Goal: Find specific page/section: Find specific page/section

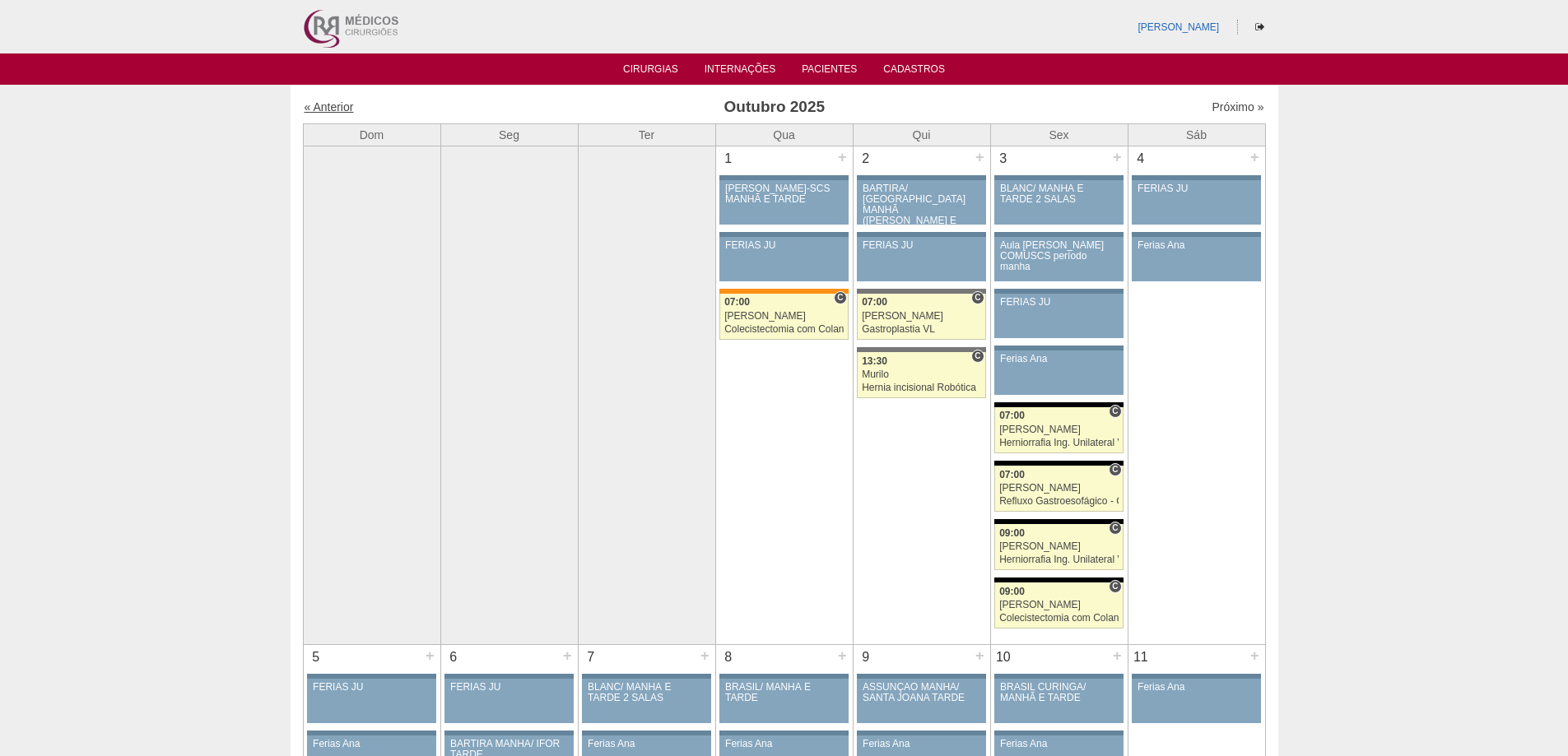
click at [345, 103] on link "« Anterior" at bounding box center [329, 107] width 49 height 14
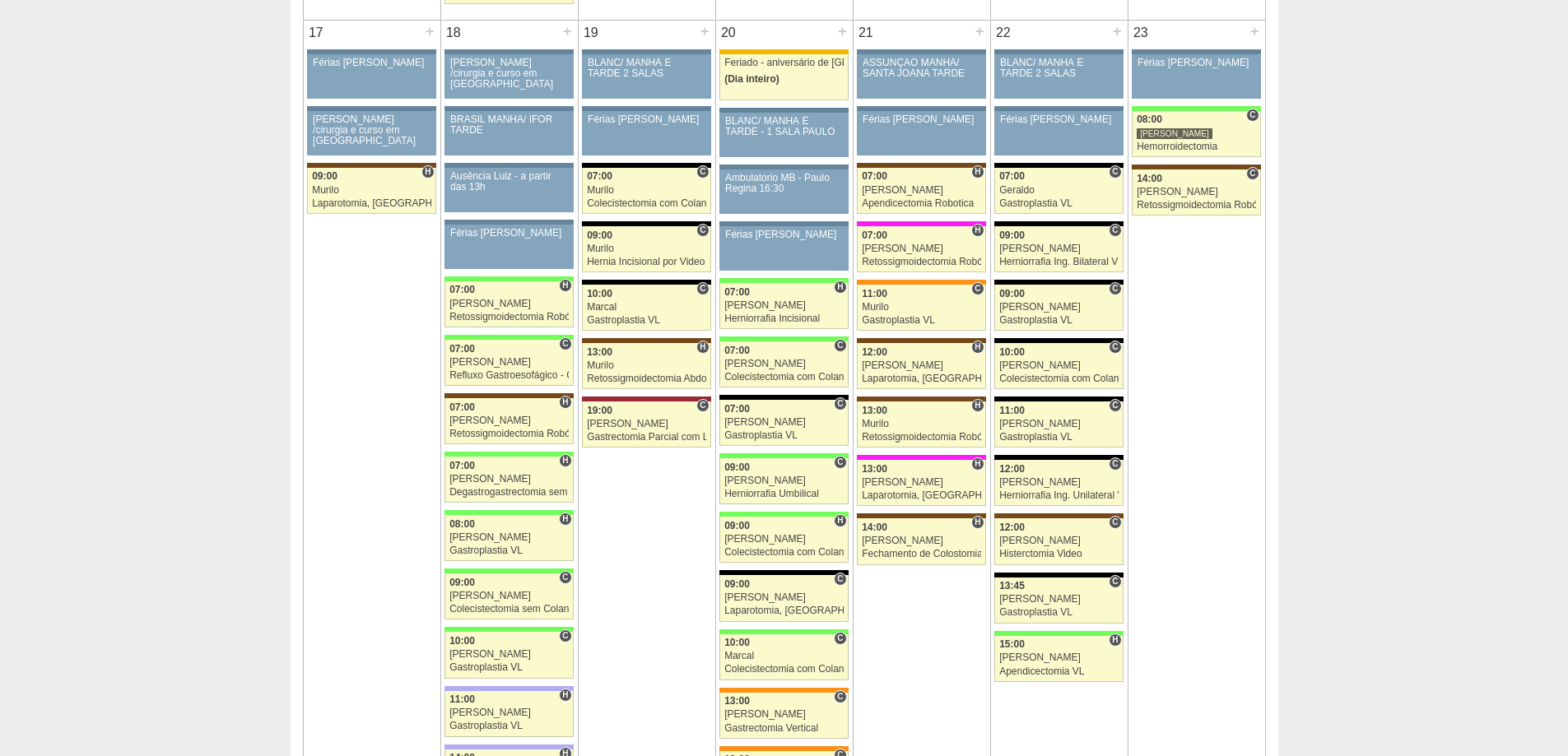
scroll to position [2550, 0]
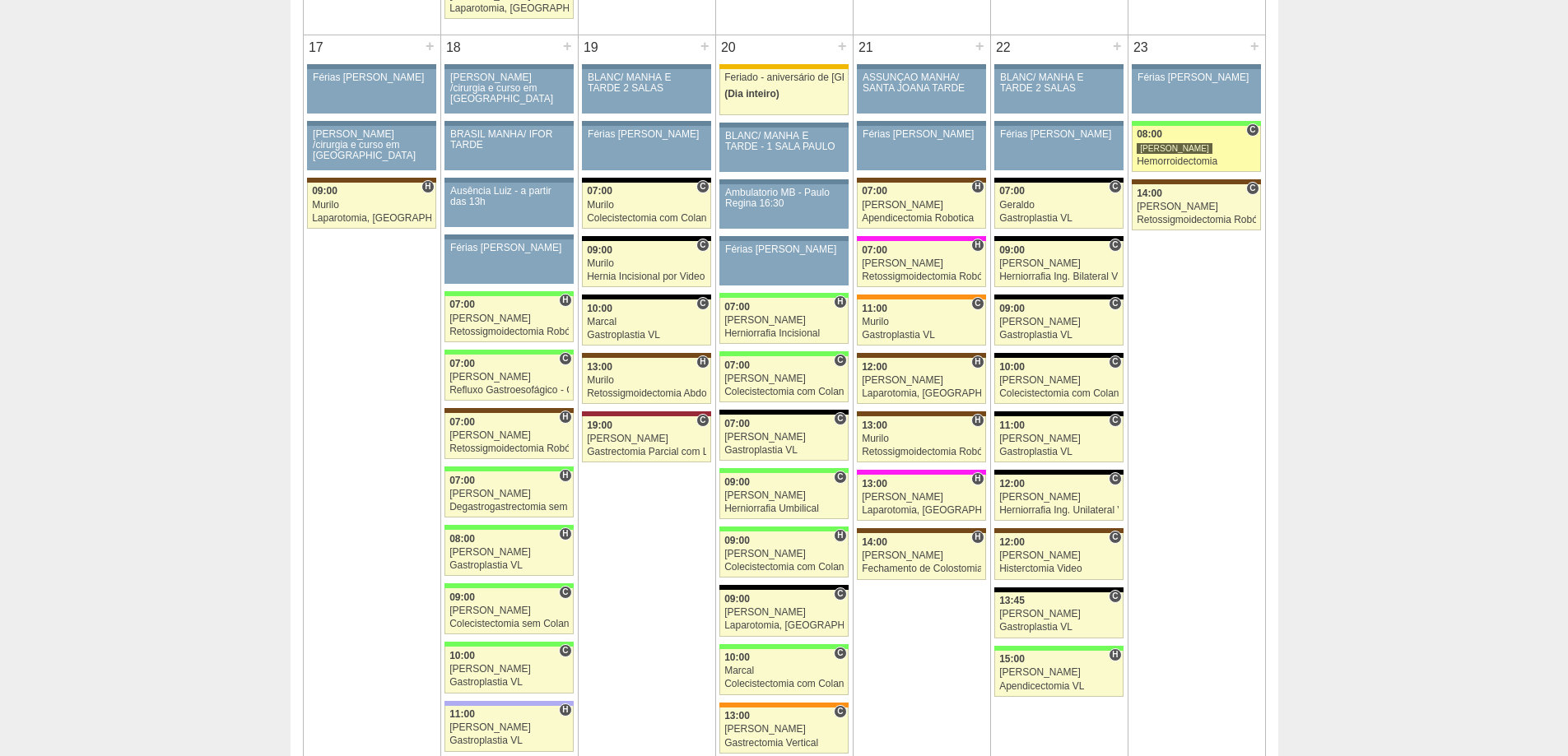
click at [1184, 138] on div "08:00" at bounding box center [1197, 134] width 120 height 11
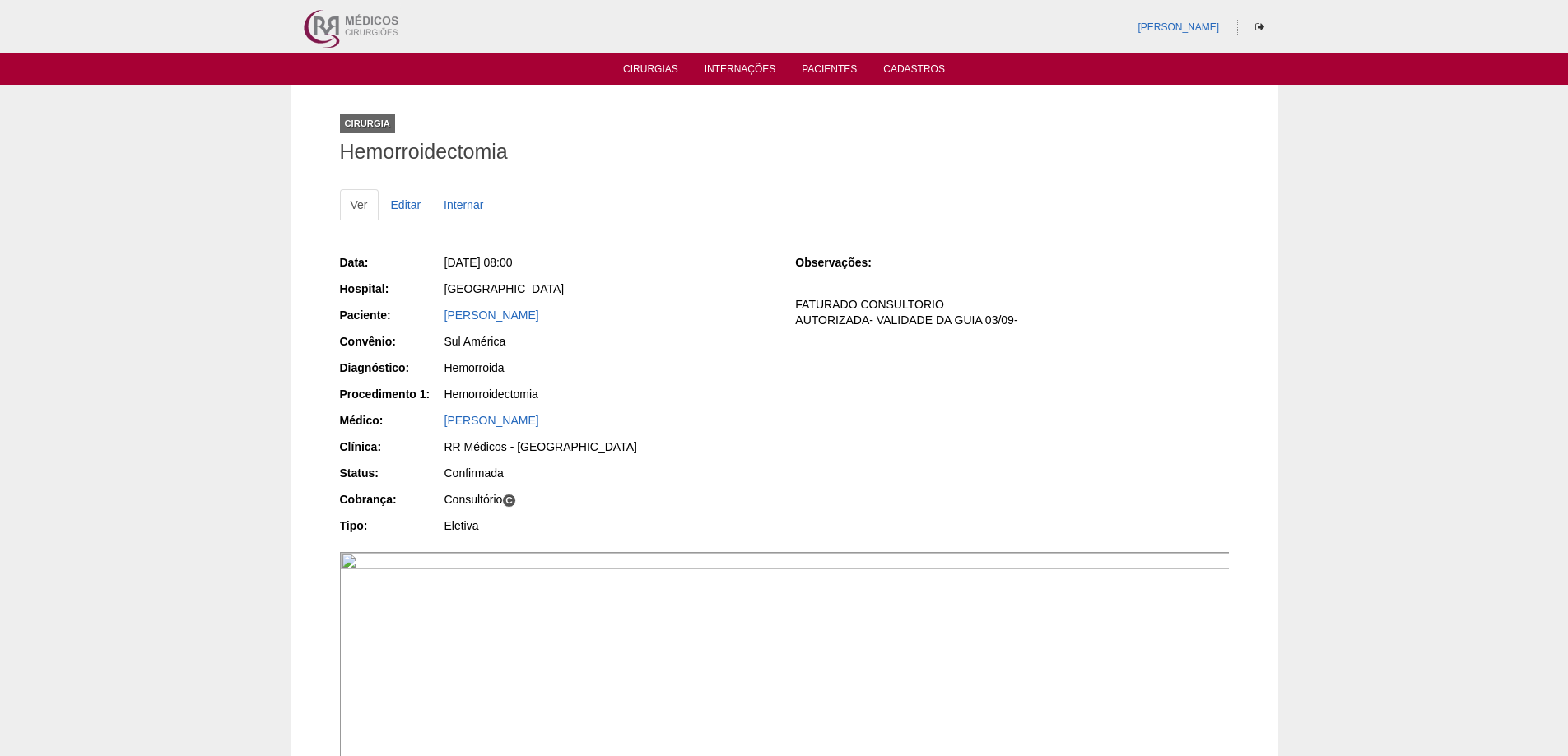
click at [657, 69] on link "Cirurgias" at bounding box center [650, 70] width 55 height 14
